Goal: Task Accomplishment & Management: Manage account settings

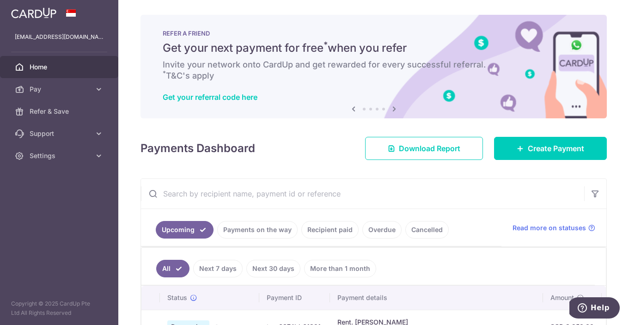
click at [74, 53] on ul "[EMAIL_ADDRESS][DOMAIN_NAME] Home Pay Payments Recipients Cards Refer & Save Su…" at bounding box center [59, 96] width 118 height 141
click at [69, 64] on span "Home" at bounding box center [60, 66] width 61 height 9
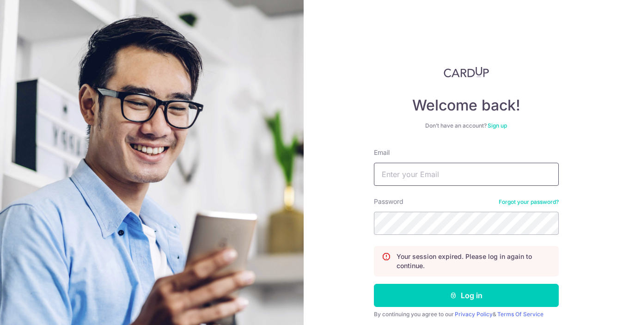
click at [377, 177] on input "Email" at bounding box center [466, 174] width 185 height 23
type input "[EMAIL_ADDRESS][DOMAIN_NAME]"
click at [374, 284] on button "Log in" at bounding box center [466, 295] width 185 height 23
click at [439, 182] on input "Email" at bounding box center [466, 174] width 185 height 23
type input "[EMAIL_ADDRESS][DOMAIN_NAME]"
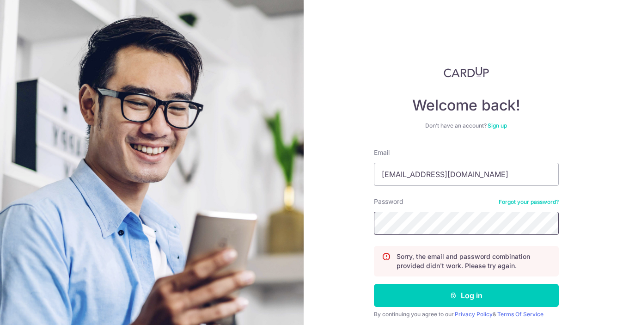
click at [374, 284] on button "Log in" at bounding box center [466, 295] width 185 height 23
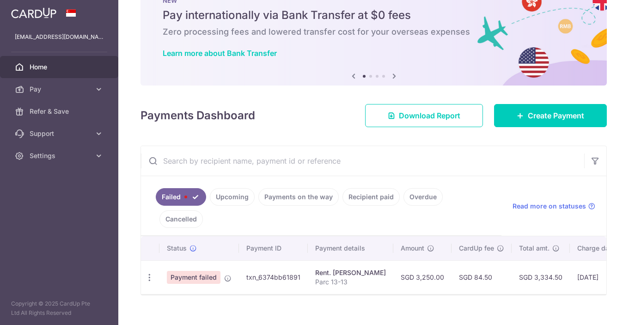
scroll to position [52, 0]
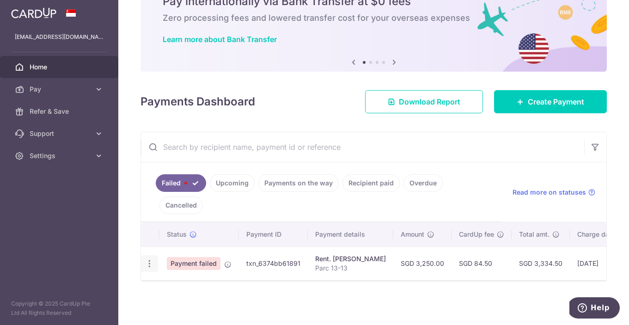
click at [147, 261] on icon "button" at bounding box center [150, 264] width 10 height 10
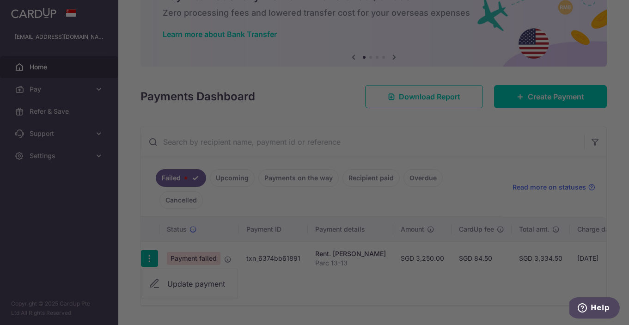
click at [169, 277] on body "gervissa@yahoo.com.sg Home Pay Payments Recipients Cards Refer & Save Support F…" at bounding box center [314, 162] width 629 height 325
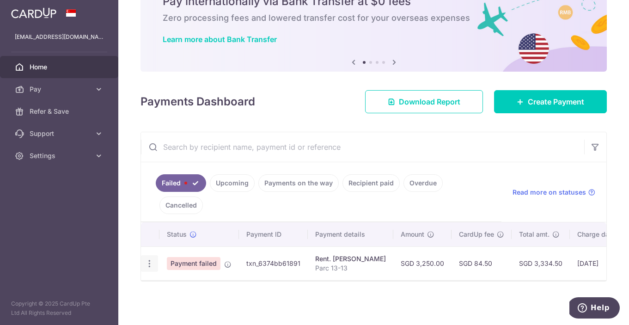
click at [145, 260] on icon "button" at bounding box center [150, 264] width 10 height 10
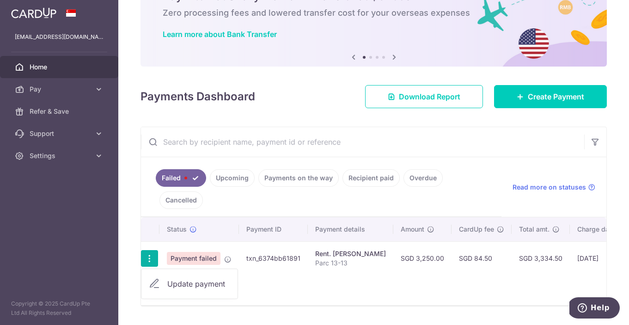
click at [177, 278] on link "Update payment" at bounding box center [189, 284] width 96 height 22
radio input "true"
type input "3,250.00"
type input "Parc 13-13"
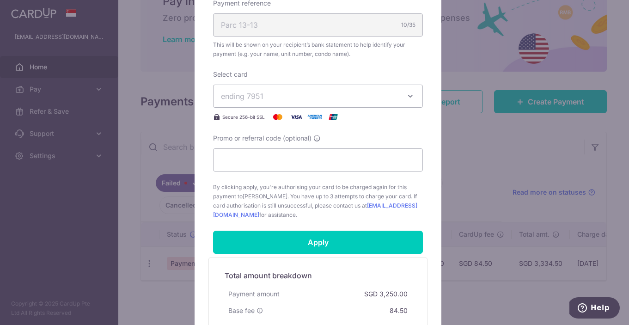
scroll to position [408, 0]
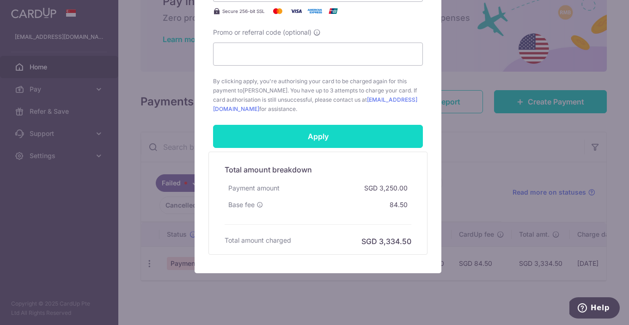
click at [348, 140] on input "Apply" at bounding box center [318, 136] width 210 height 23
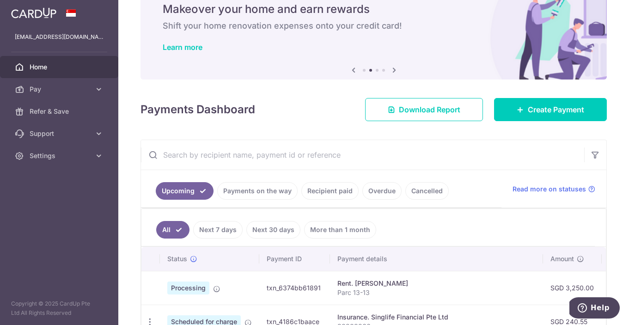
scroll to position [8, 0]
